Goal: Task Accomplishment & Management: Complete application form

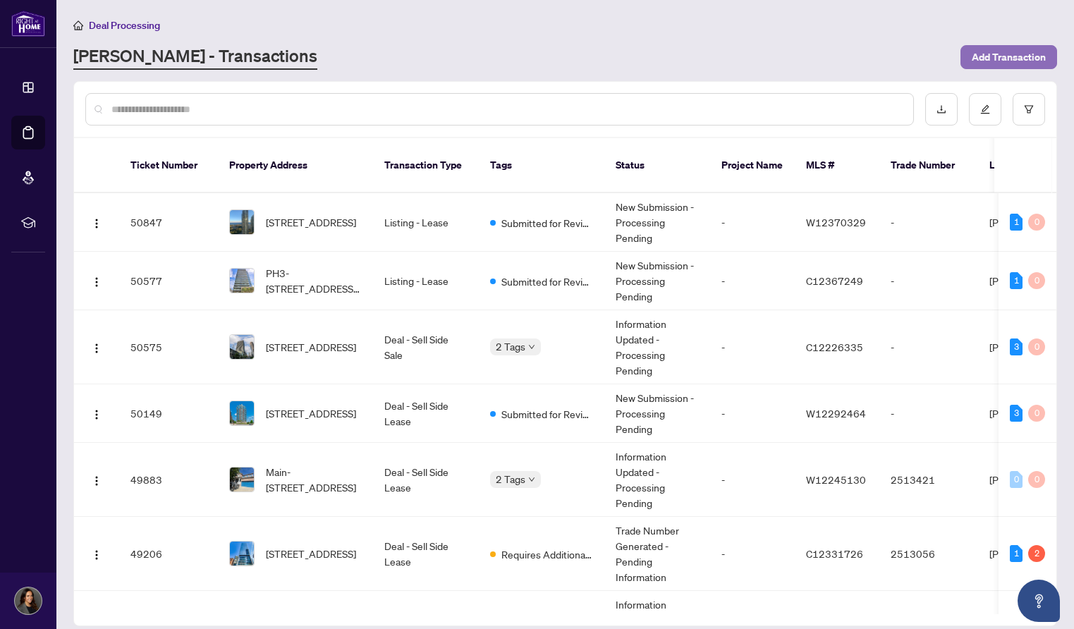
click at [1029, 56] on span "Add Transaction" at bounding box center [1009, 57] width 74 height 23
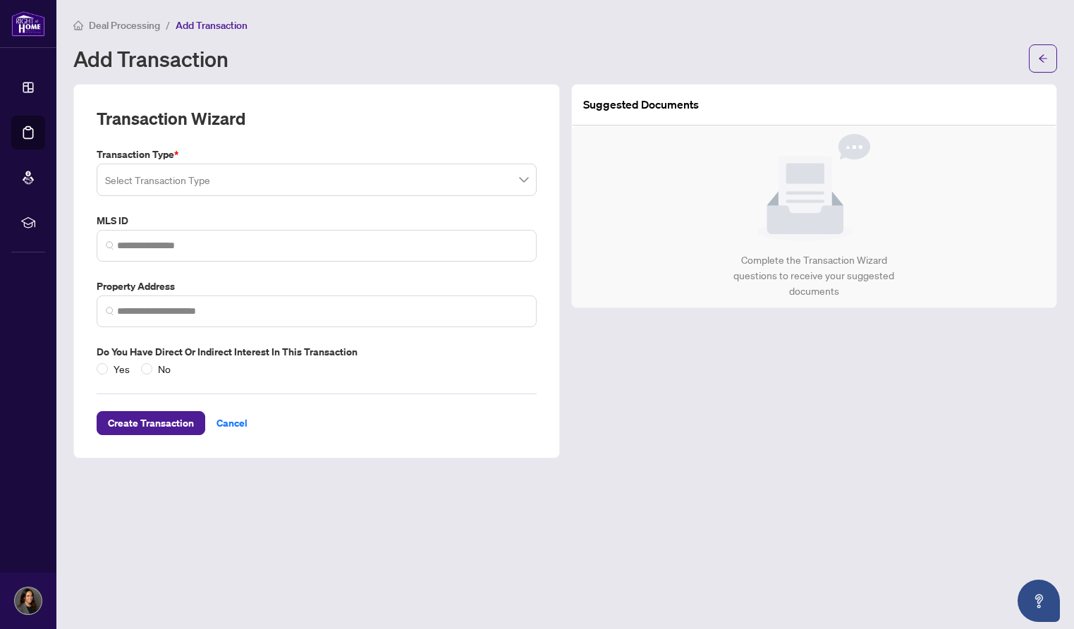
click at [136, 181] on input "search" at bounding box center [310, 181] width 411 height 31
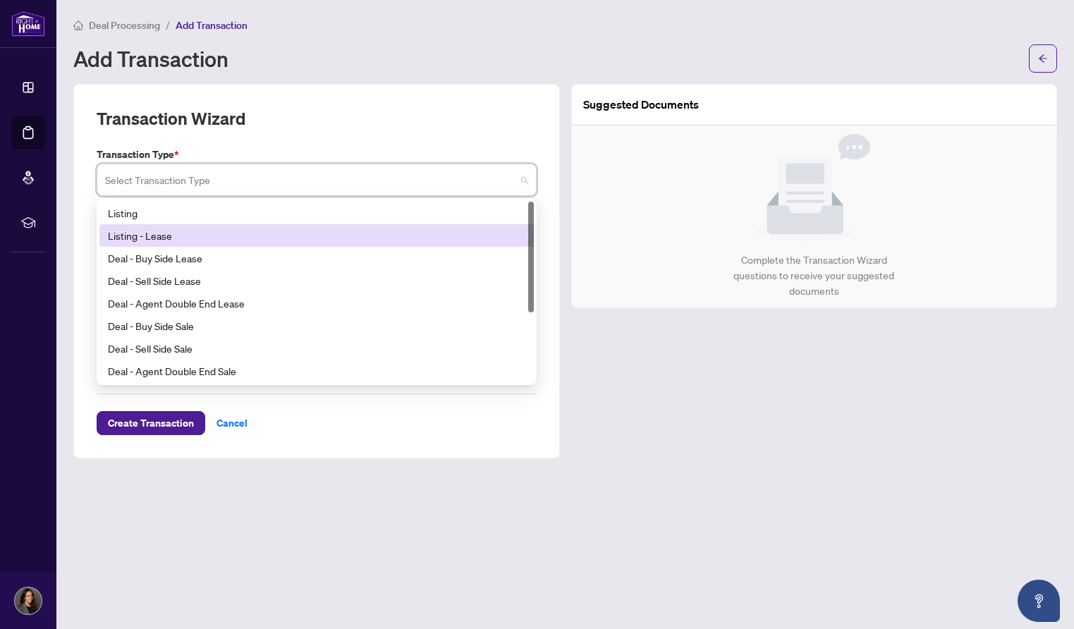
click at [146, 228] on div "Listing - Lease" at bounding box center [317, 236] width 418 height 16
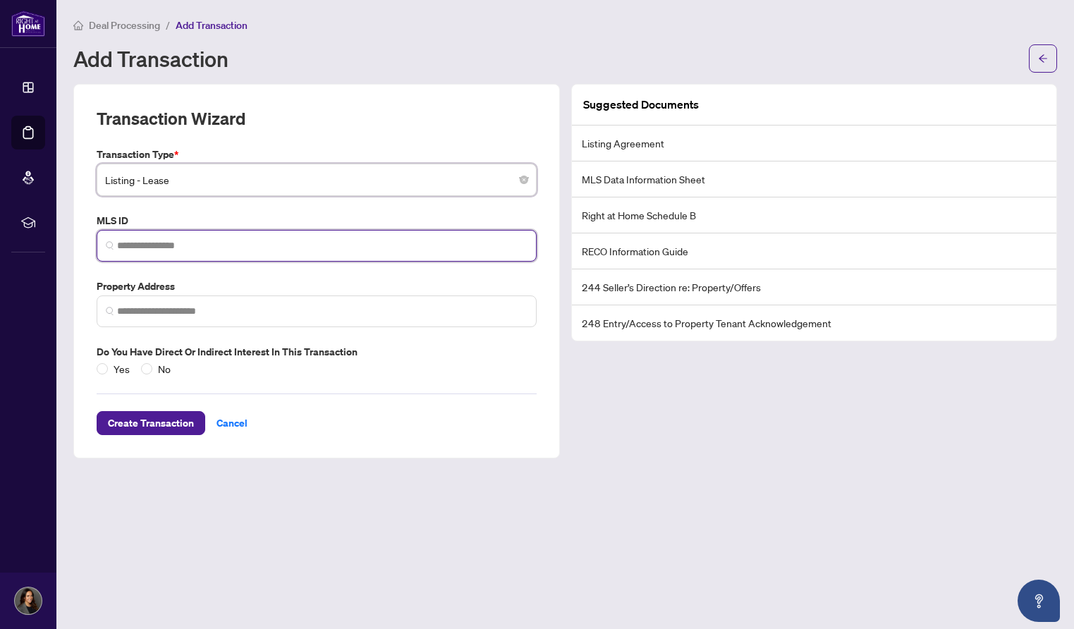
click at [139, 241] on input "search" at bounding box center [322, 245] width 411 height 15
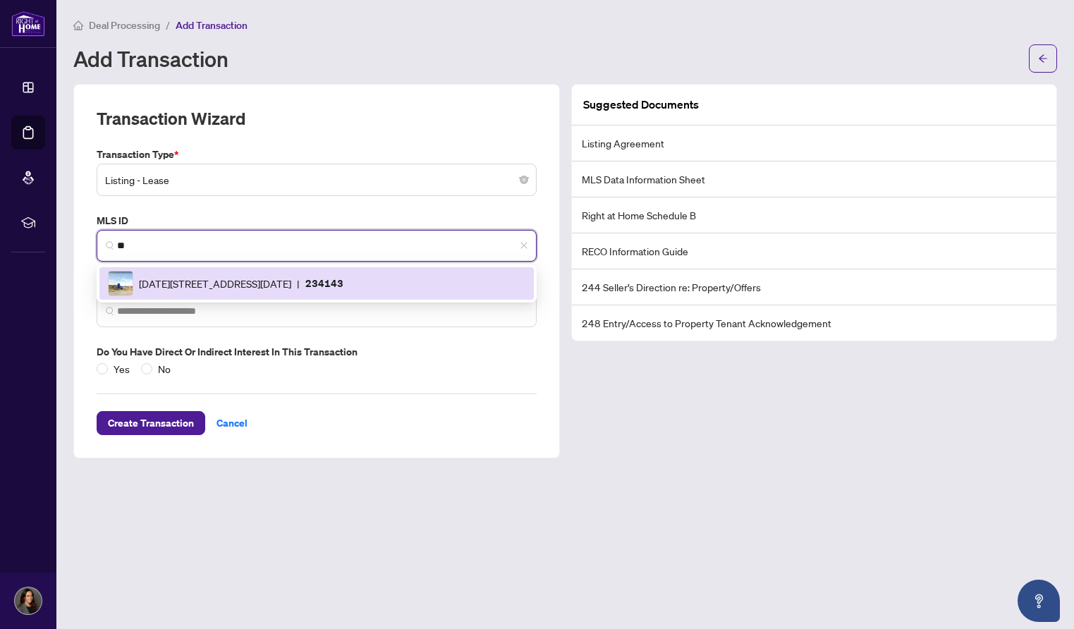
type input "*"
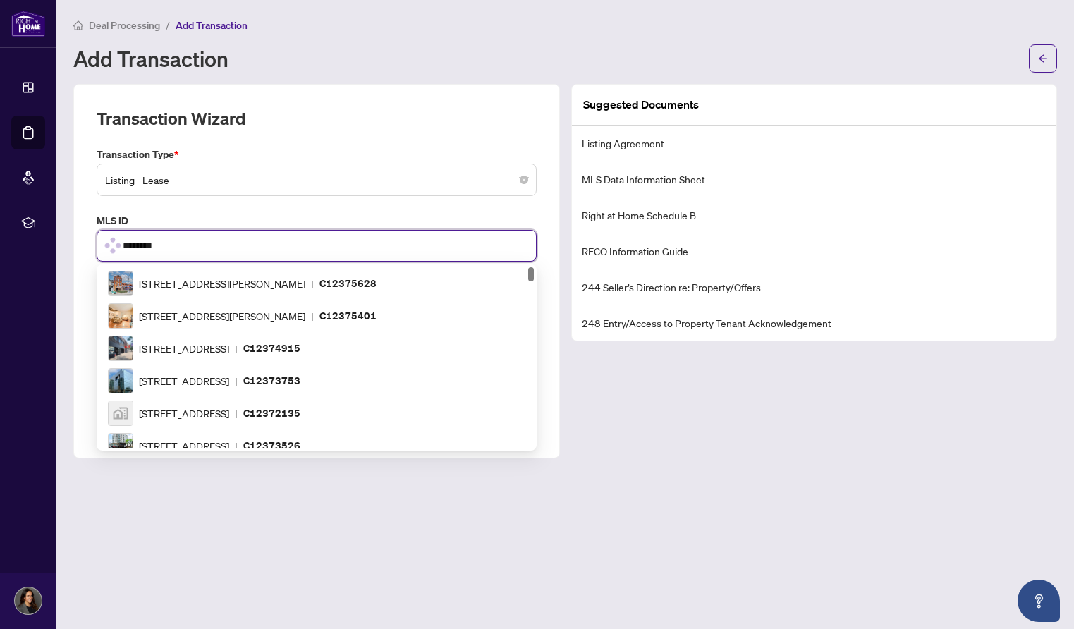
type input "*********"
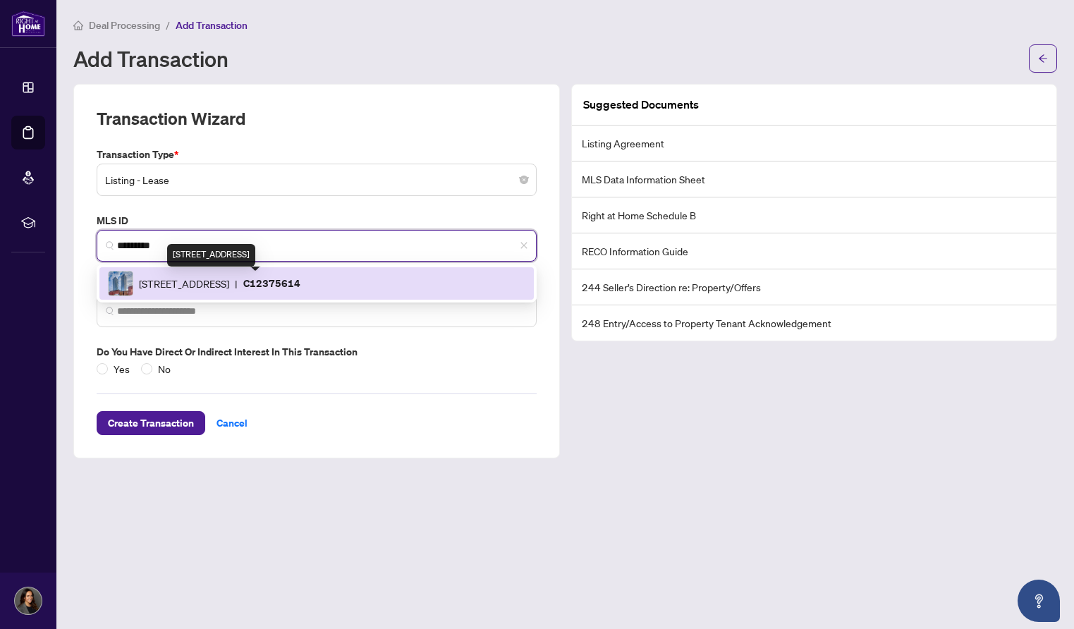
click at [175, 284] on span "[STREET_ADDRESS]" at bounding box center [184, 284] width 90 height 16
type input "**********"
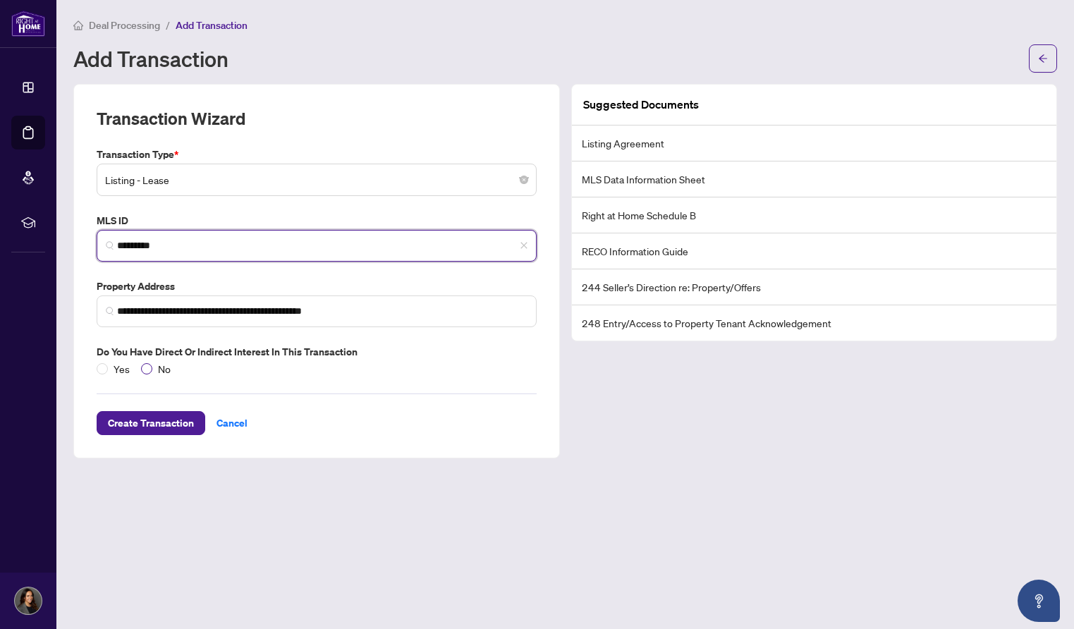
type input "*********"
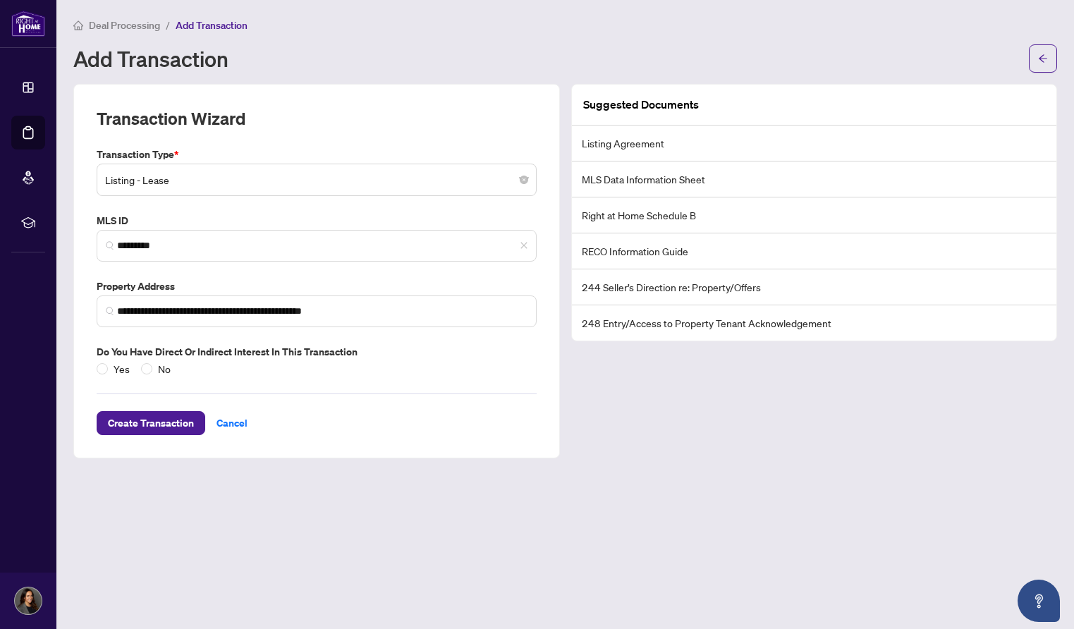
drag, startPoint x: 154, startPoint y: 366, endPoint x: 157, endPoint y: 390, distance: 24.1
click at [154, 366] on span "No" at bounding box center [164, 369] width 24 height 16
click at [157, 423] on span "Create Transaction" at bounding box center [151, 423] width 86 height 23
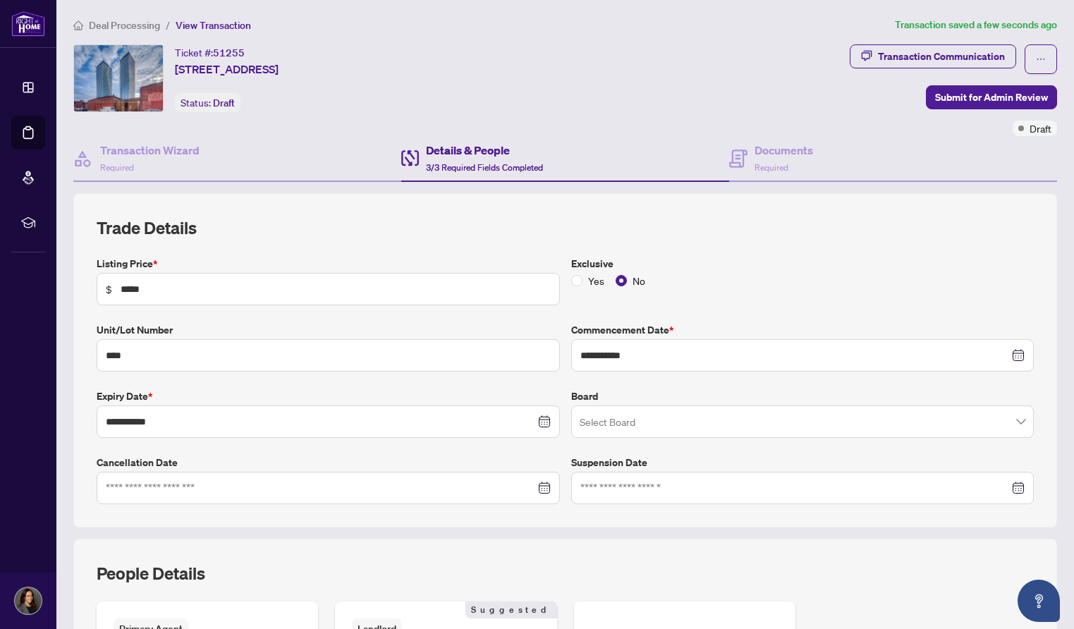
click at [599, 421] on input "search" at bounding box center [797, 423] width 434 height 31
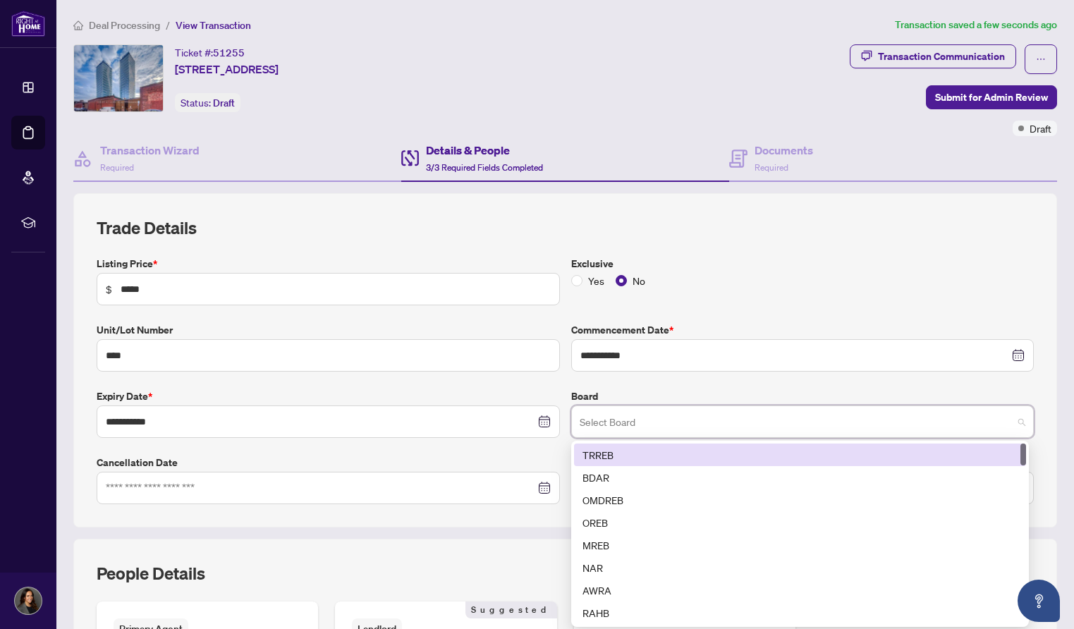
click at [600, 455] on div "TRREB" at bounding box center [800, 455] width 435 height 16
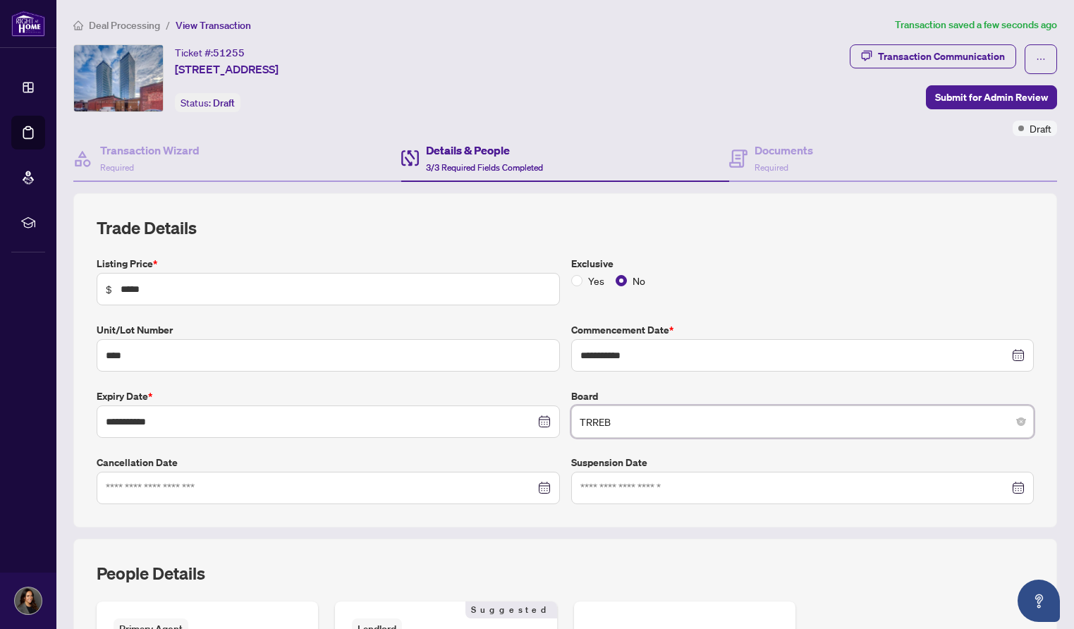
click at [466, 534] on div "**********" at bounding box center [565, 513] width 995 height 640
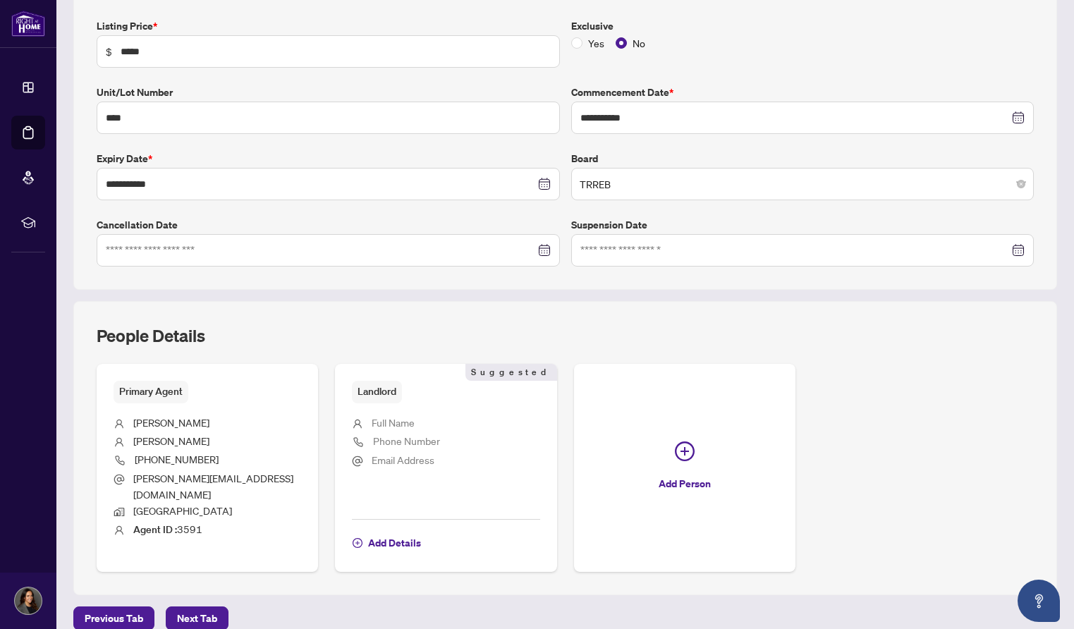
scroll to position [241, 0]
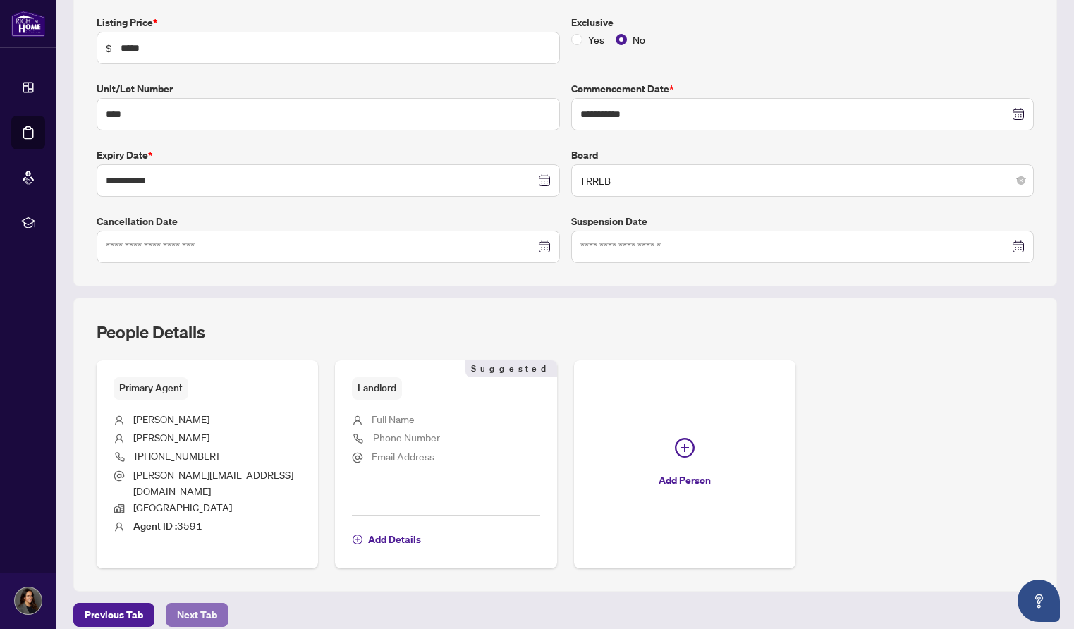
click at [198, 604] on span "Next Tab" at bounding box center [197, 615] width 40 height 23
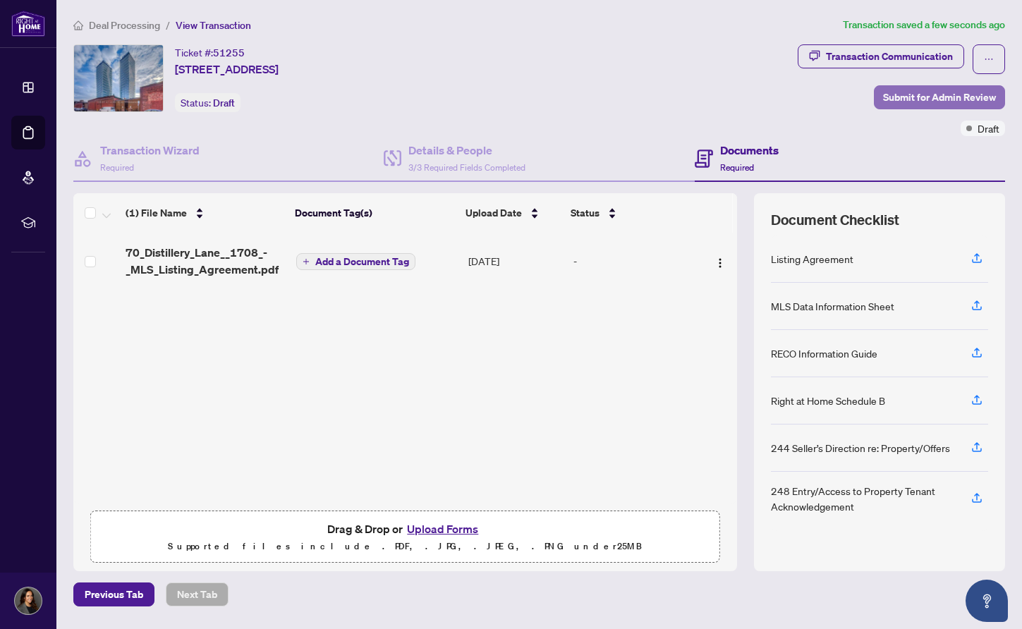
click at [910, 96] on span "Submit for Admin Review" at bounding box center [939, 97] width 113 height 23
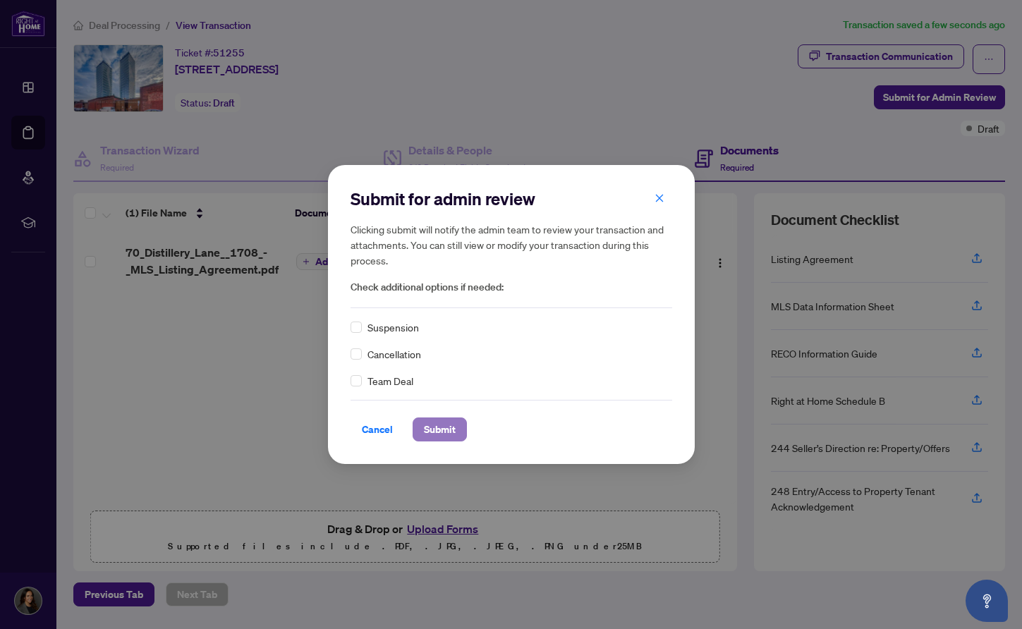
click at [439, 428] on span "Submit" at bounding box center [440, 429] width 32 height 23
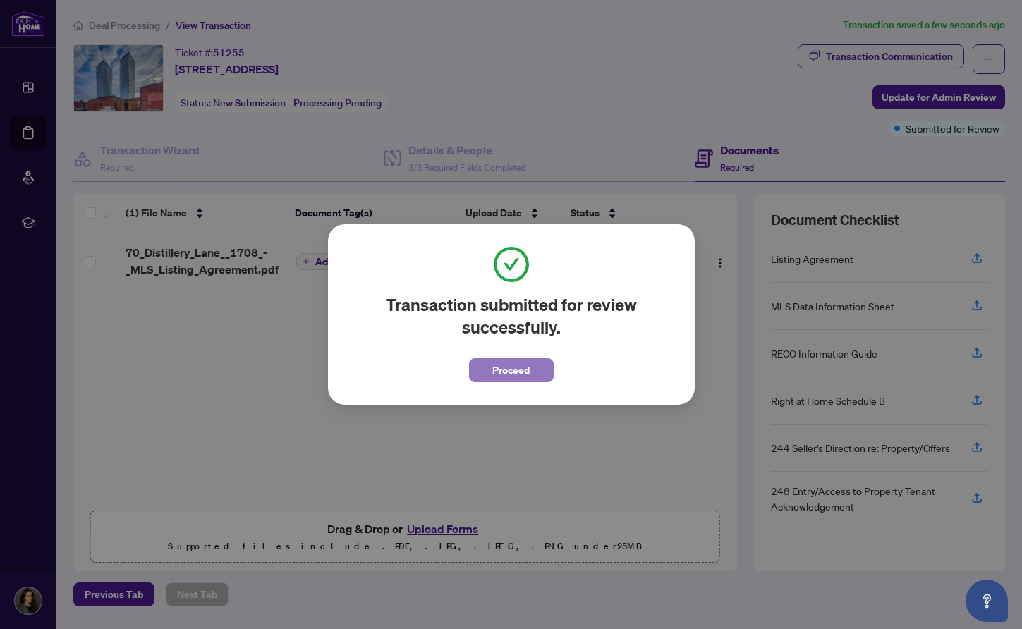
click at [499, 372] on span "Proceed" at bounding box center [510, 370] width 37 height 23
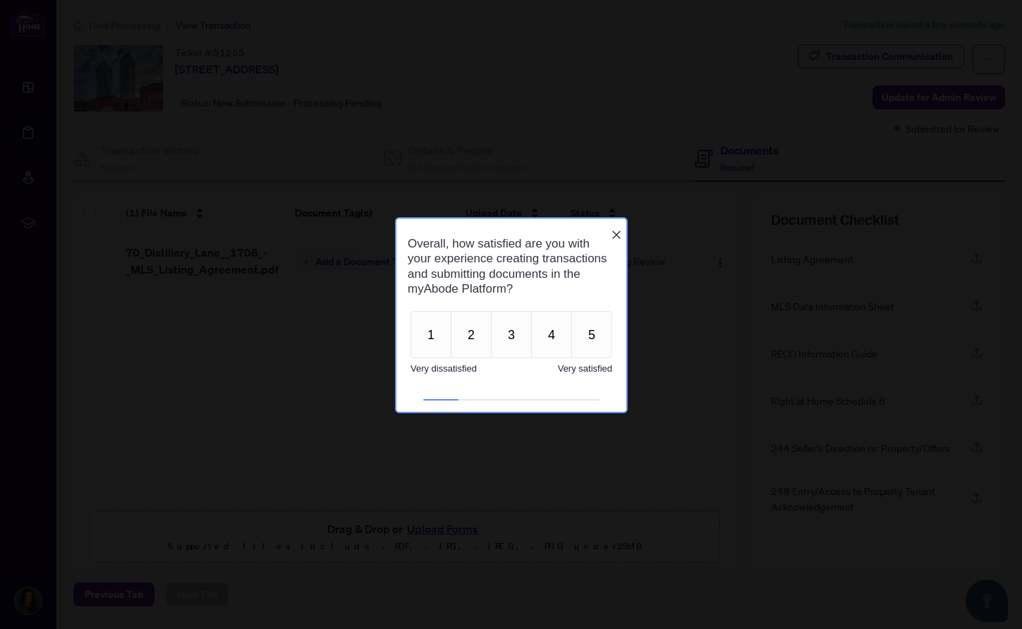
click at [616, 229] on icon "Close button" at bounding box center [615, 234] width 11 height 11
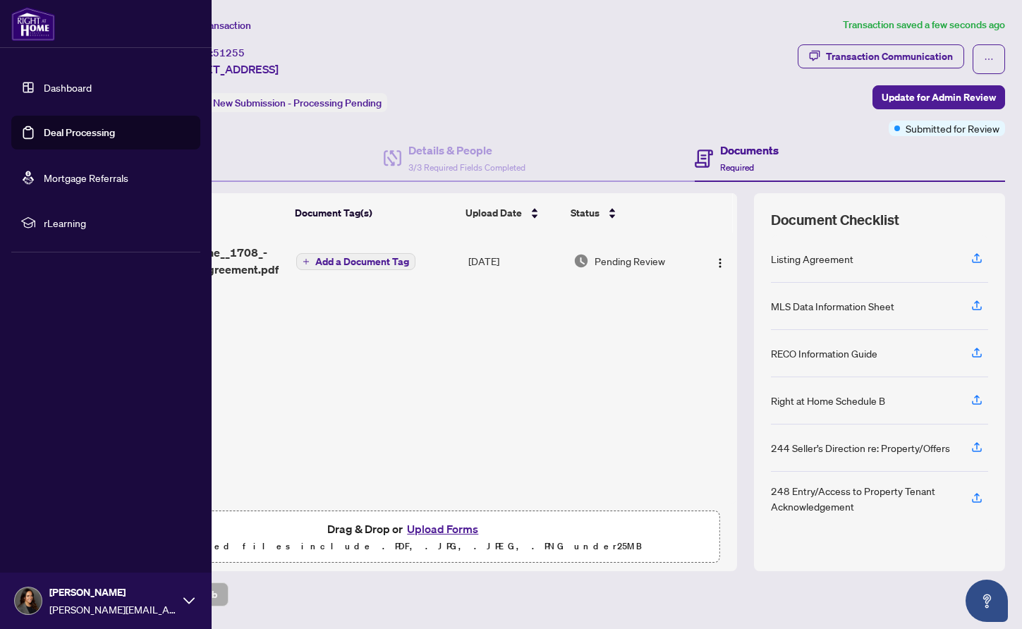
click at [92, 139] on link "Deal Processing" at bounding box center [79, 132] width 71 height 13
